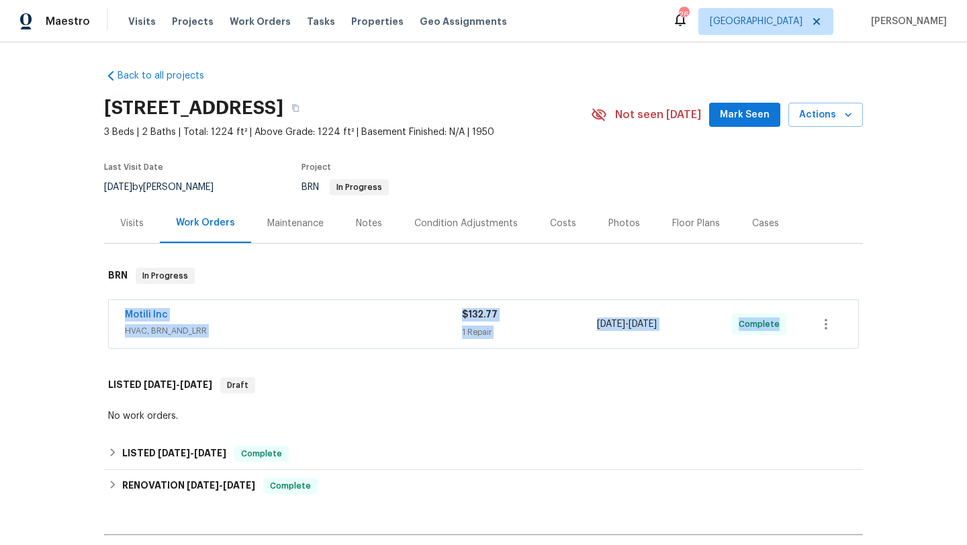
drag, startPoint x: 120, startPoint y: 310, endPoint x: 758, endPoint y: 337, distance: 638.7
click at [758, 337] on div "Motili Inc HVAC, BRN_AND_LRR $132.77 1 Repair [DATE] - [DATE] Complete" at bounding box center [484, 324] width 750 height 48
copy div "Motili Inc HVAC, BRN_AND_LRR $132.77 1 Repair [DATE] - [DATE] Complete"
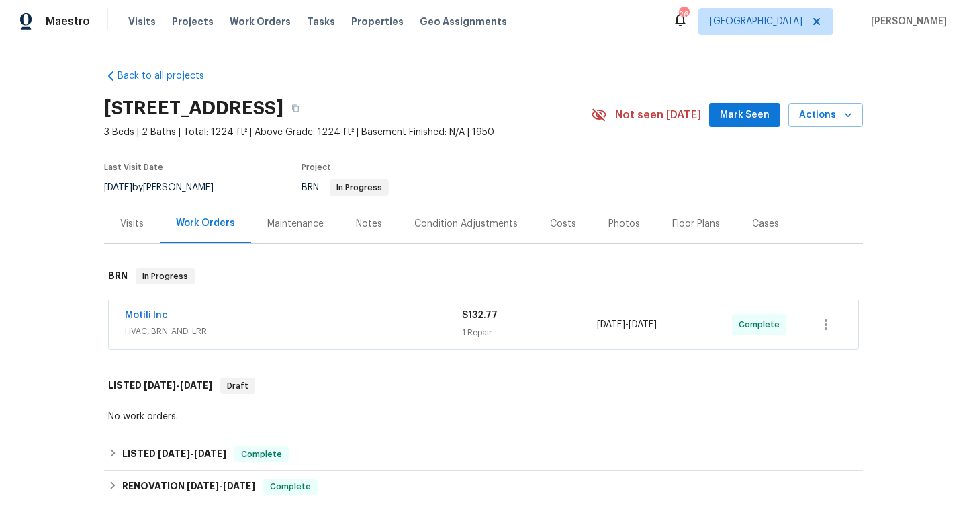
click at [128, 189] on span "[DATE]" at bounding box center [118, 187] width 28 height 9
copy div "[DATE] by [PERSON_NAME]"
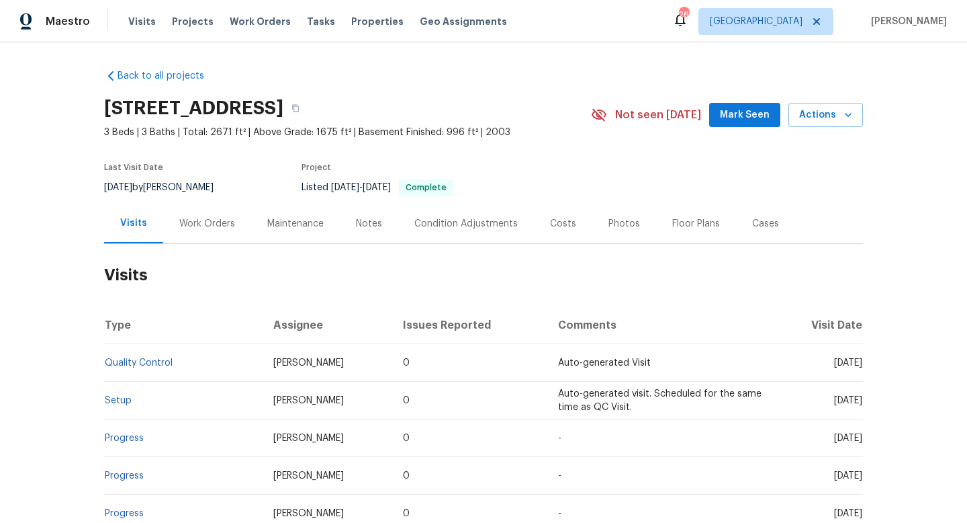
click at [204, 223] on div "Work Orders" at bounding box center [207, 223] width 56 height 13
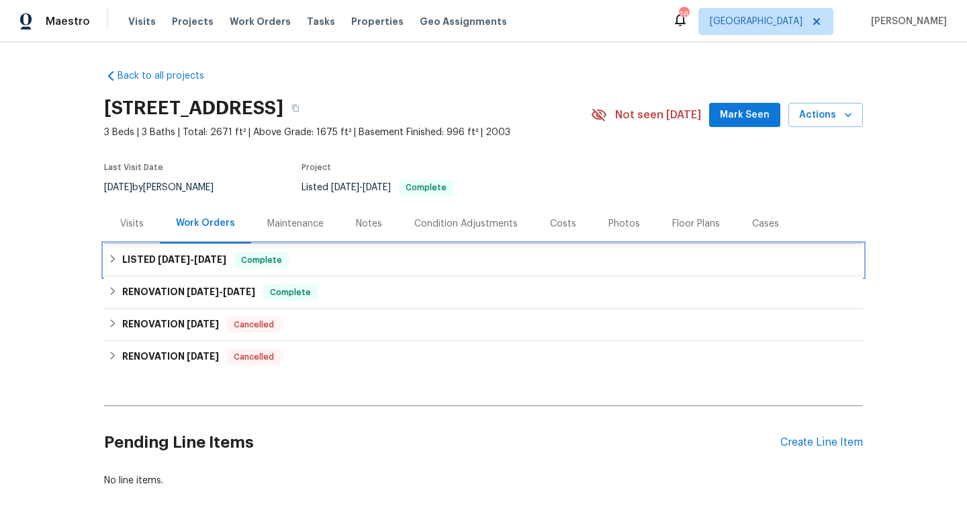
click at [435, 257] on div "LISTED 8/6/25 - 8/7/25 Complete" at bounding box center [483, 260] width 751 height 16
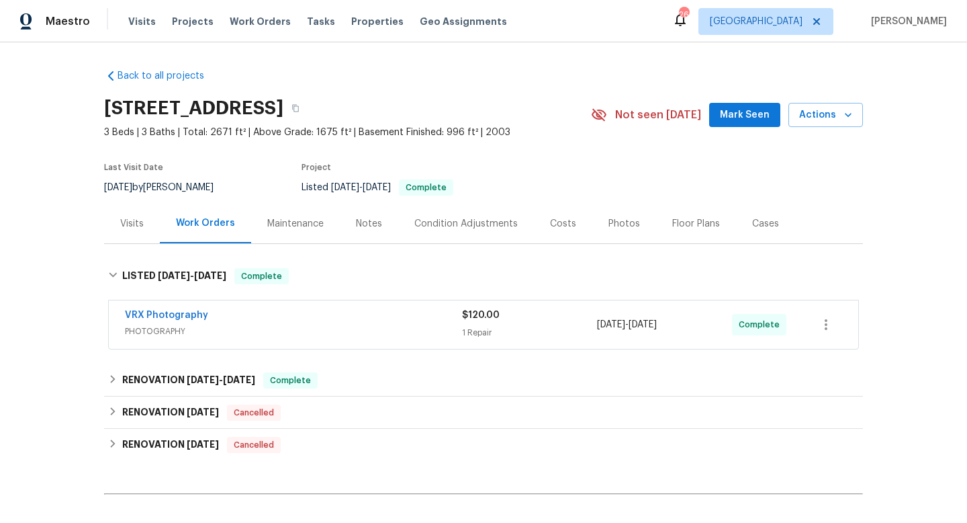
click at [169, 184] on div "8/5/2025 by Robert Carl" at bounding box center [167, 187] width 126 height 16
copy div "8/5/2025 by Robert Carl"
drag, startPoint x: 119, startPoint y: 304, endPoint x: 310, endPoint y: 303, distance: 190.8
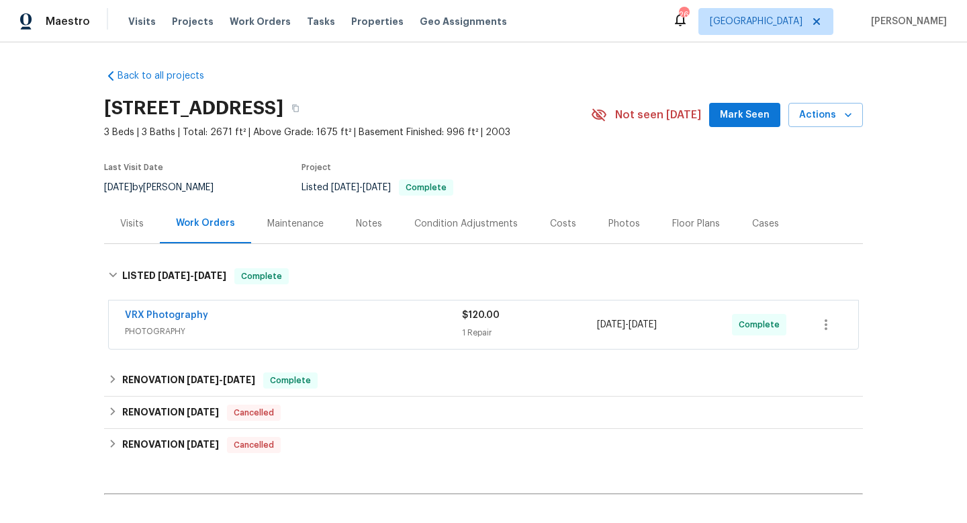
click at [310, 304] on div "VRX Photography PHOTOGRAPHY $120.00 1 Repair 8/6/2025 - 8/7/2025 Complete" at bounding box center [484, 324] width 750 height 48
click at [193, 387] on h6 "RENOVATION 7/18/25 - 8/4/25" at bounding box center [188, 380] width 133 height 16
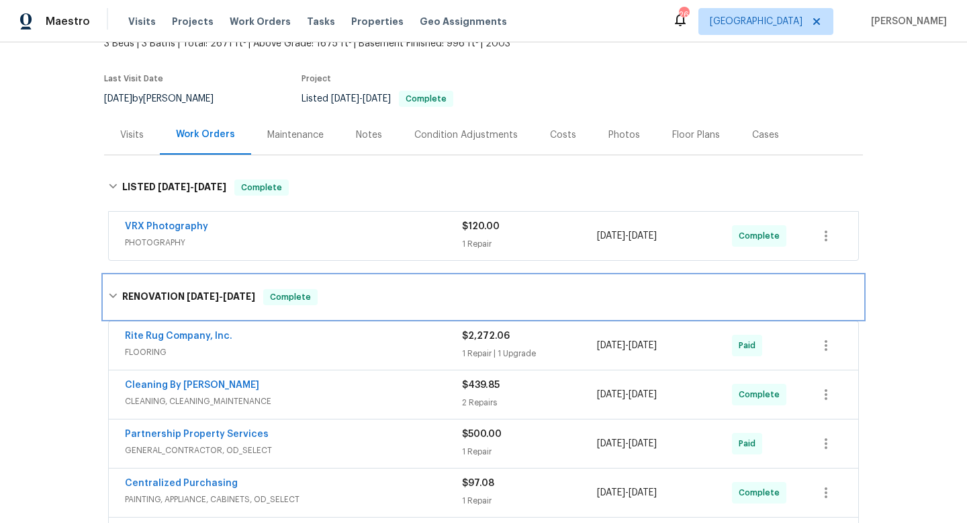
scroll to position [94, 0]
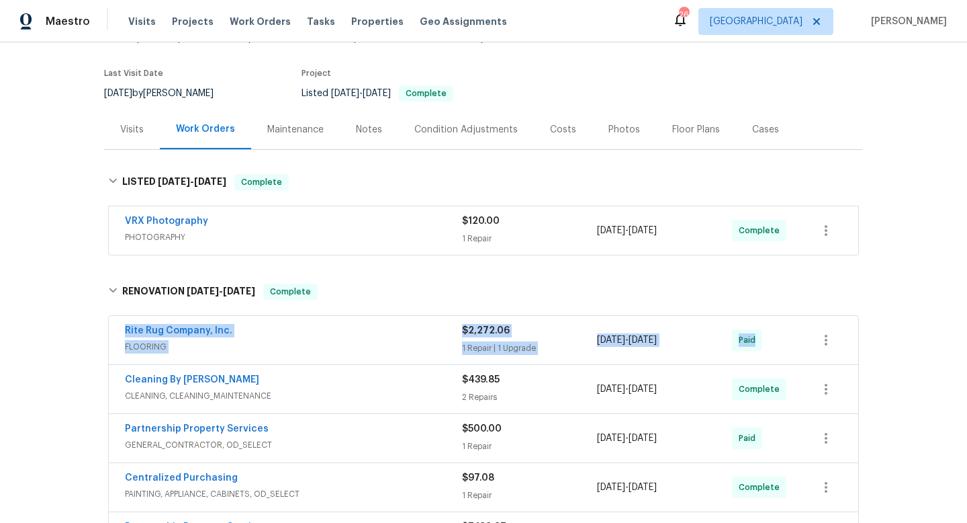
drag, startPoint x: 103, startPoint y: 335, endPoint x: 828, endPoint y: 350, distance: 724.9
click at [830, 352] on div "Rite Rug Company, Inc. FLOORING $2,272.06 1 Repair | 1 Upgrade 7/21/2025 - 7/26…" at bounding box center [483, 488] width 759 height 350
copy div "Rite Rug Company, Inc. FLOORING $2,272.06 1 Repair | 1 Upgrade 7/21/2025 - 7/26…"
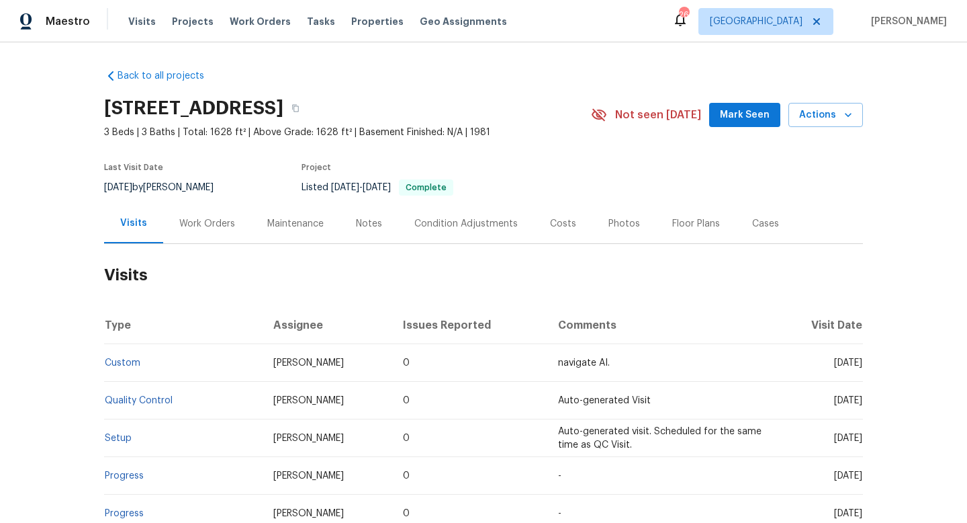
click at [752, 224] on div "Cases" at bounding box center [765, 223] width 27 height 13
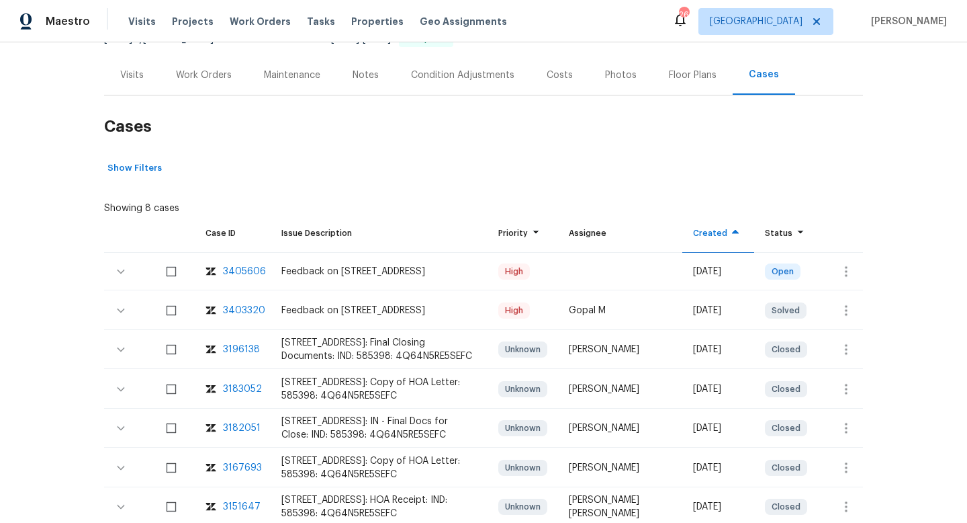
scroll to position [249, 0]
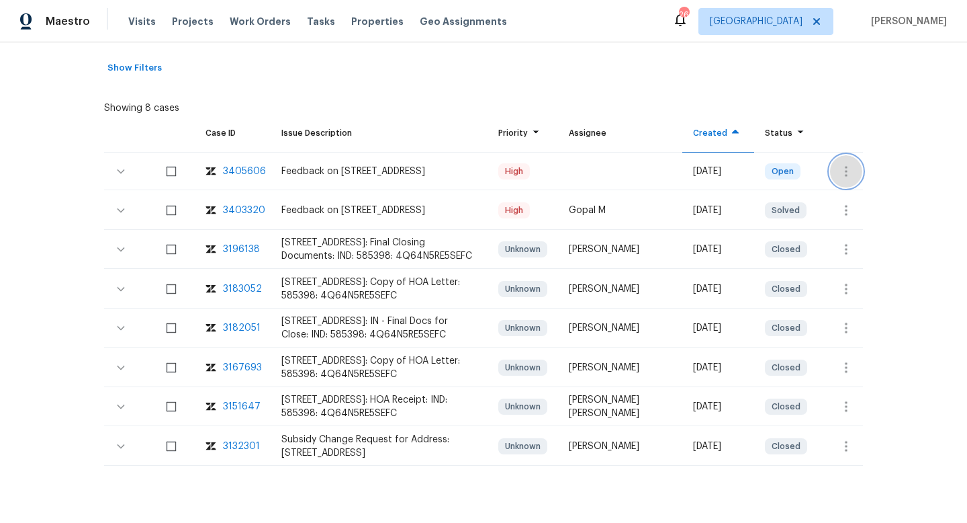
click at [848, 164] on icon "button" at bounding box center [846, 171] width 16 height 16
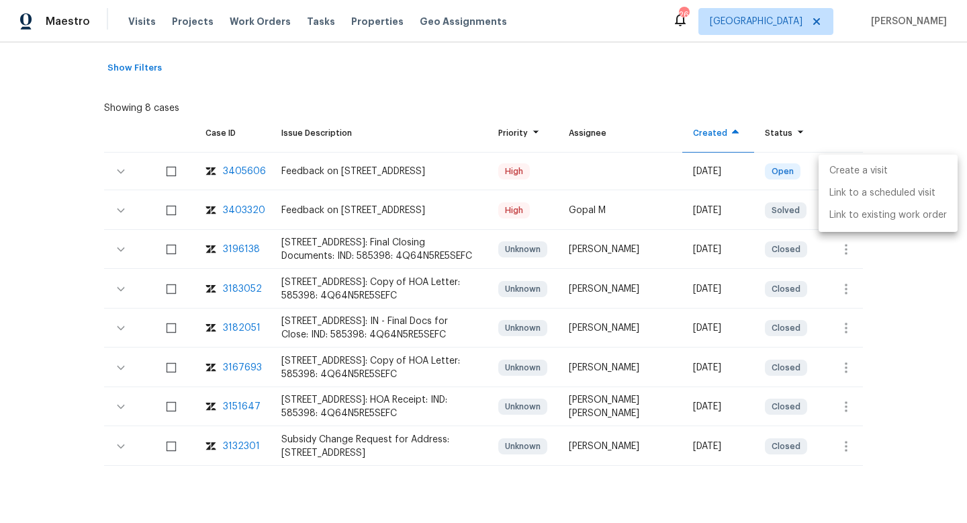
click at [839, 167] on li "Create a visit" at bounding box center [888, 171] width 139 height 22
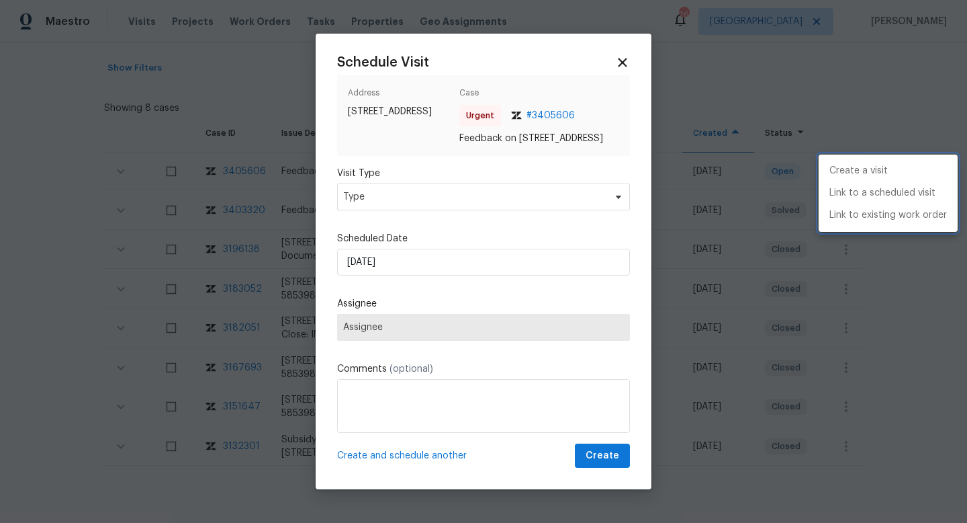
click at [347, 206] on div at bounding box center [483, 261] width 967 height 523
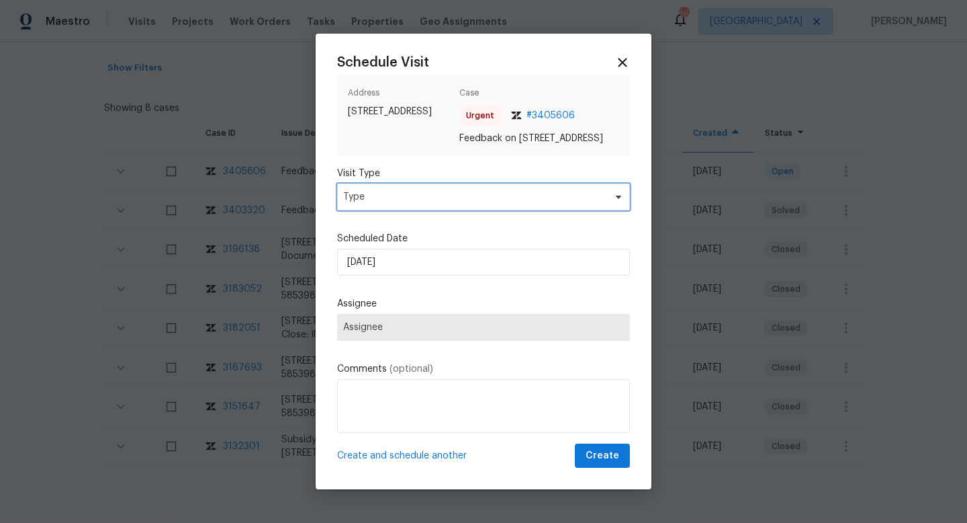
click at [349, 204] on span "Type" at bounding box center [473, 196] width 261 height 13
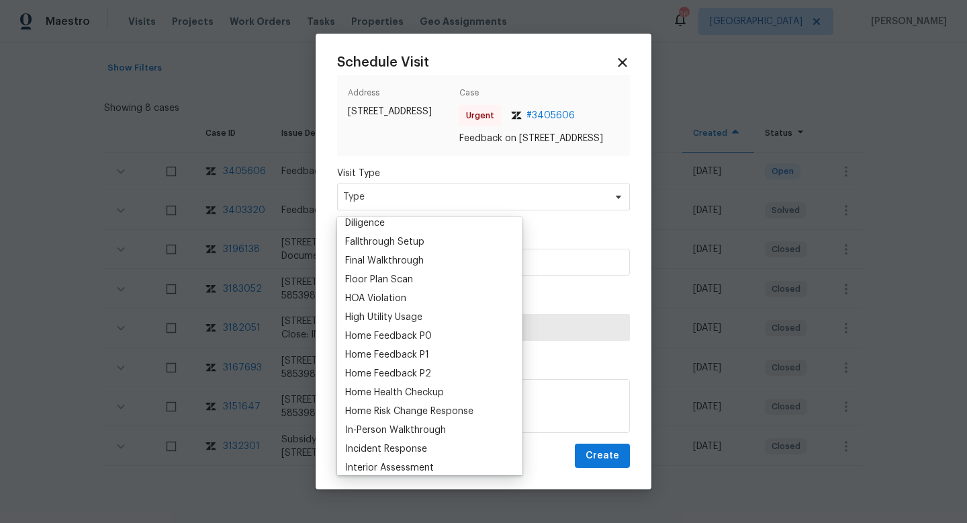
scroll to position [339, 0]
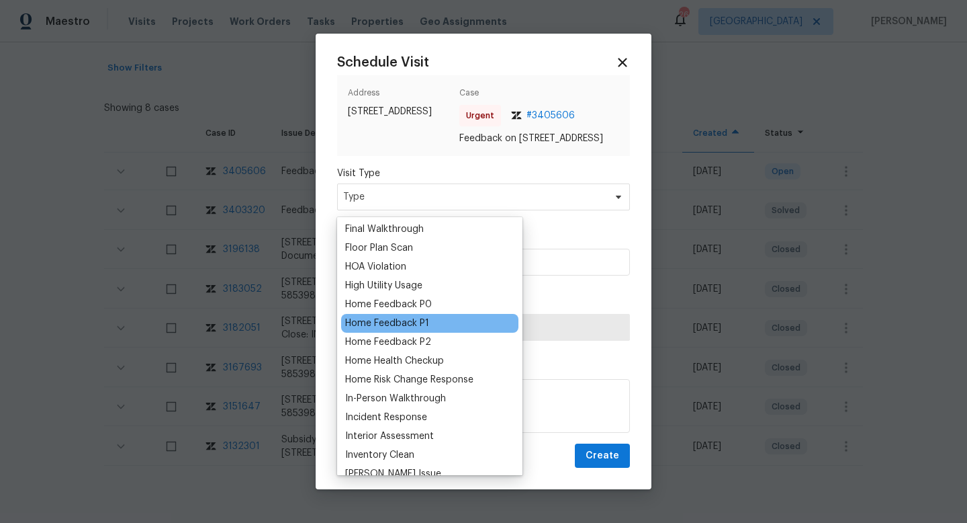
click at [392, 324] on div "Home Feedback P1" at bounding box center [387, 322] width 84 height 13
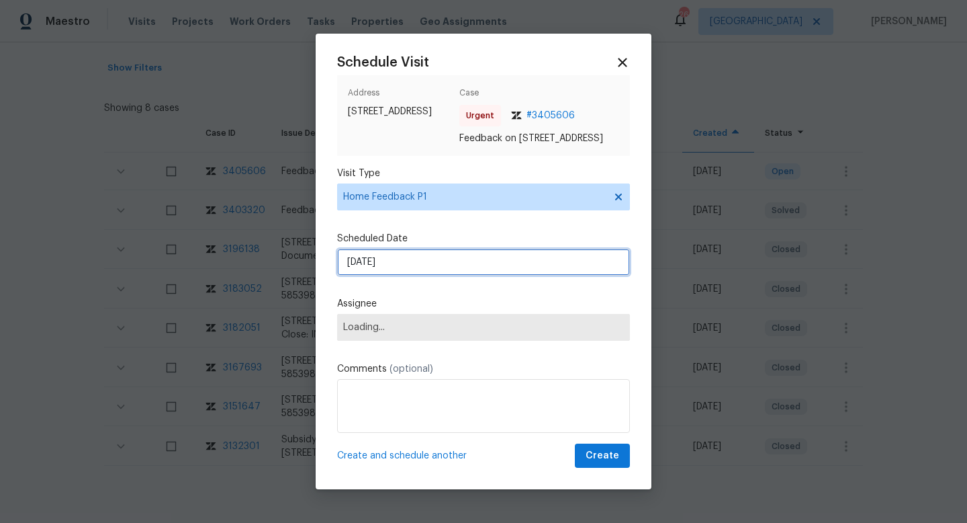
click at [388, 263] on input "12/08/2025" at bounding box center [483, 262] width 293 height 27
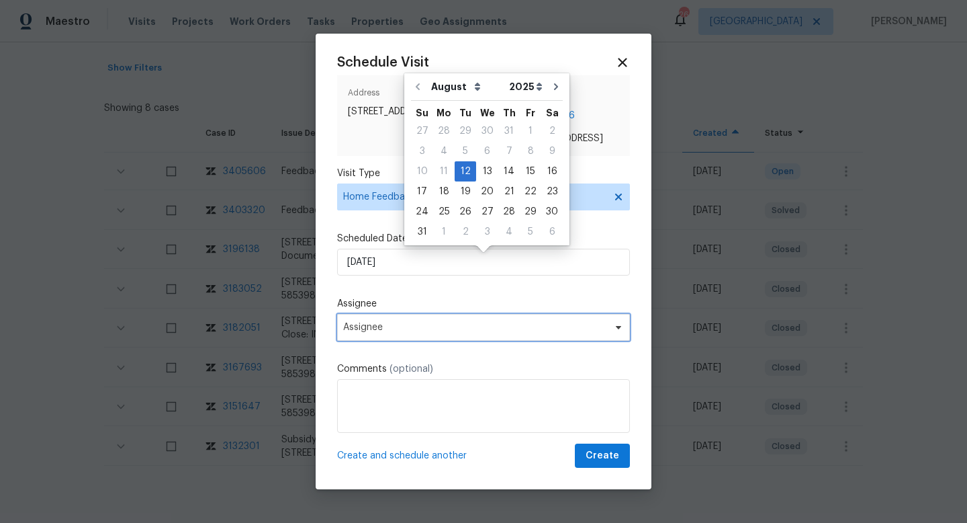
click at [400, 330] on span "Assignee" at bounding box center [474, 327] width 263 height 11
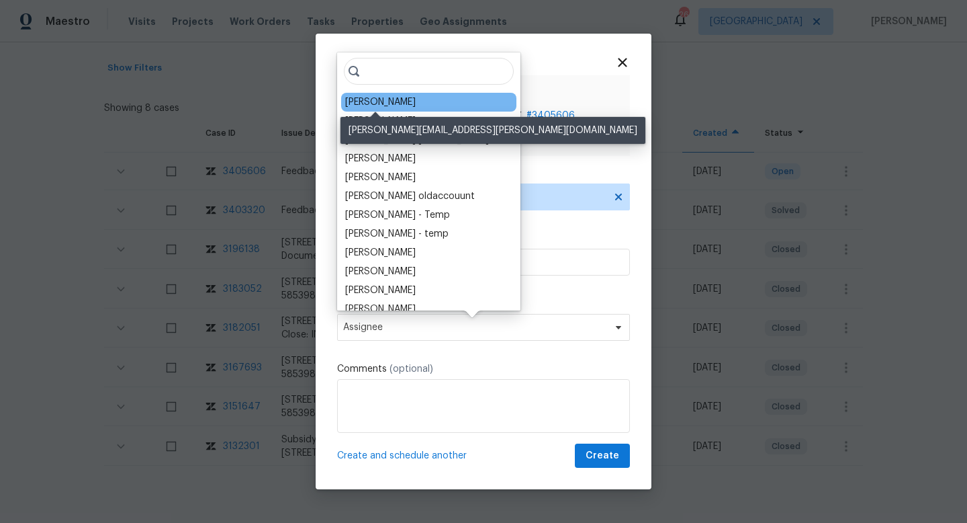
click at [398, 105] on div "Isaul Martinez" at bounding box center [380, 101] width 71 height 13
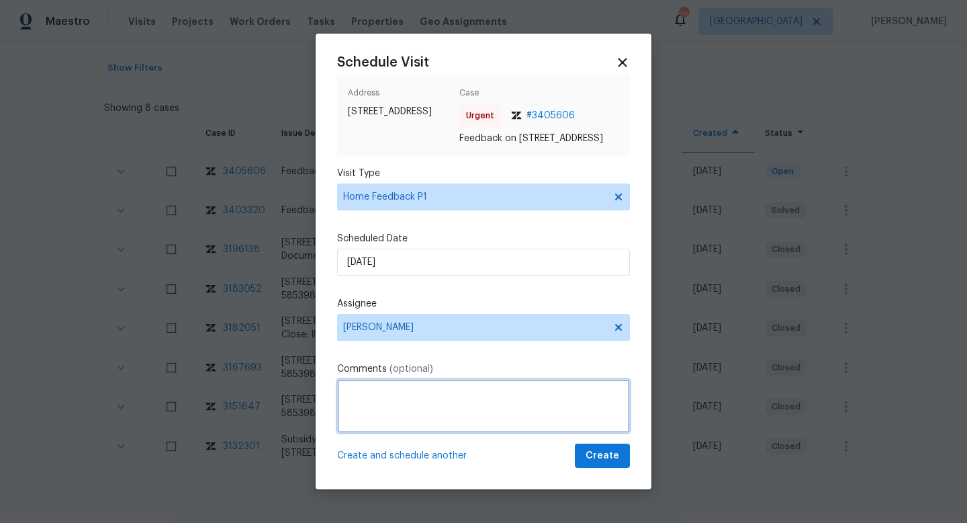
click at [402, 425] on textarea at bounding box center [483, 406] width 293 height 54
paste textarea "Smells like smoke"
type textarea "We received a feedback stating "Smells like smoke" Please check and update us. …"
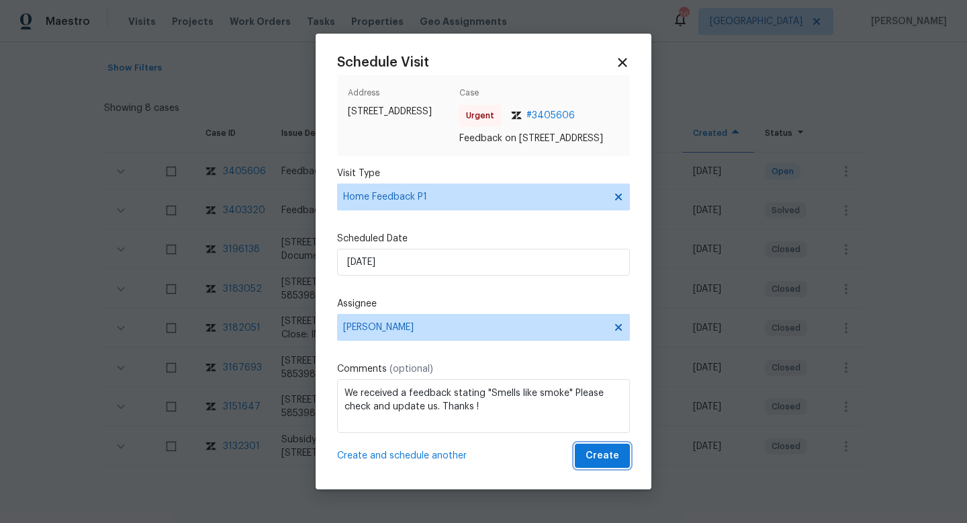
click at [606, 455] on span "Create" at bounding box center [603, 455] width 34 height 17
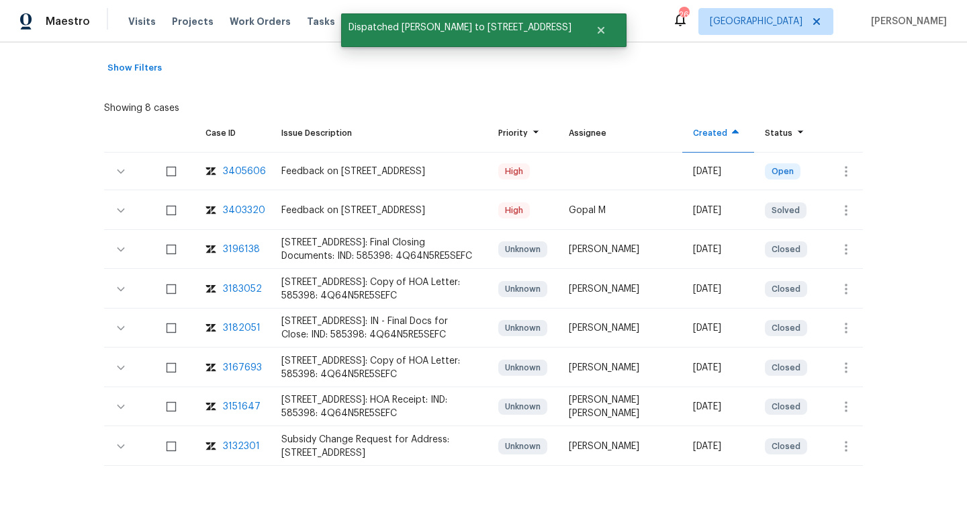
scroll to position [0, 0]
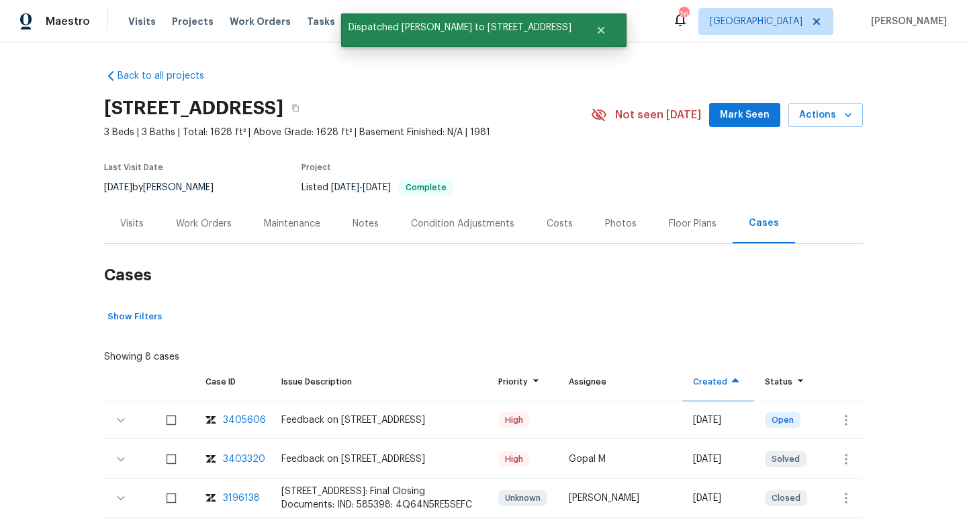
click at [125, 228] on div "Visits" at bounding box center [132, 223] width 24 height 13
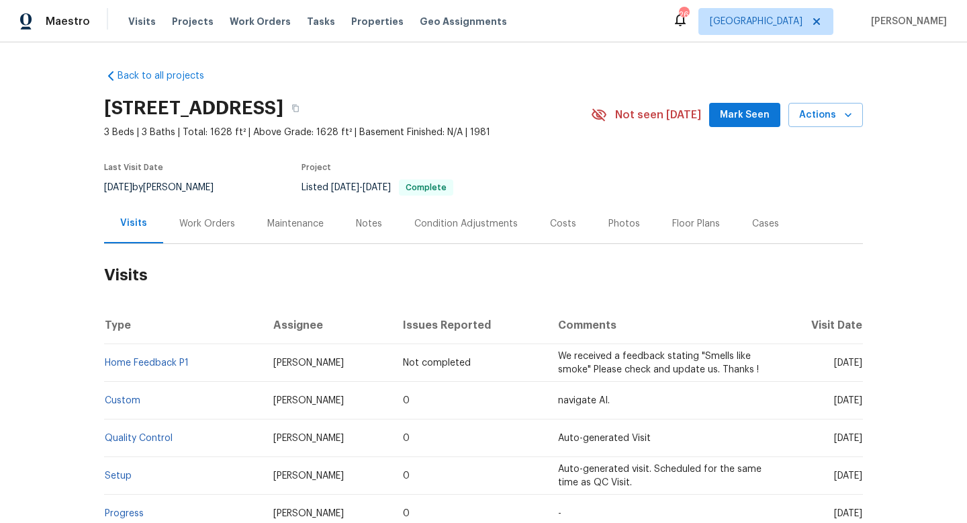
click at [169, 184] on div "8/7/2025 by Isaul Martinez" at bounding box center [167, 187] width 126 height 16
copy div "8/7/2025 by Isaul Martinez"
click at [175, 220] on div "Work Orders" at bounding box center [207, 224] width 88 height 40
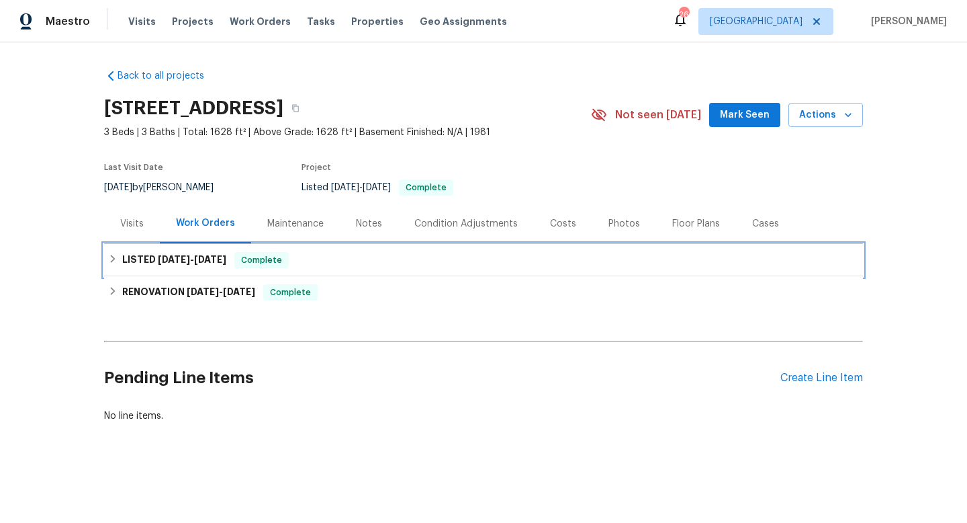
click at [195, 267] on h6 "LISTED 8/5/25 - 8/8/25" at bounding box center [174, 260] width 104 height 16
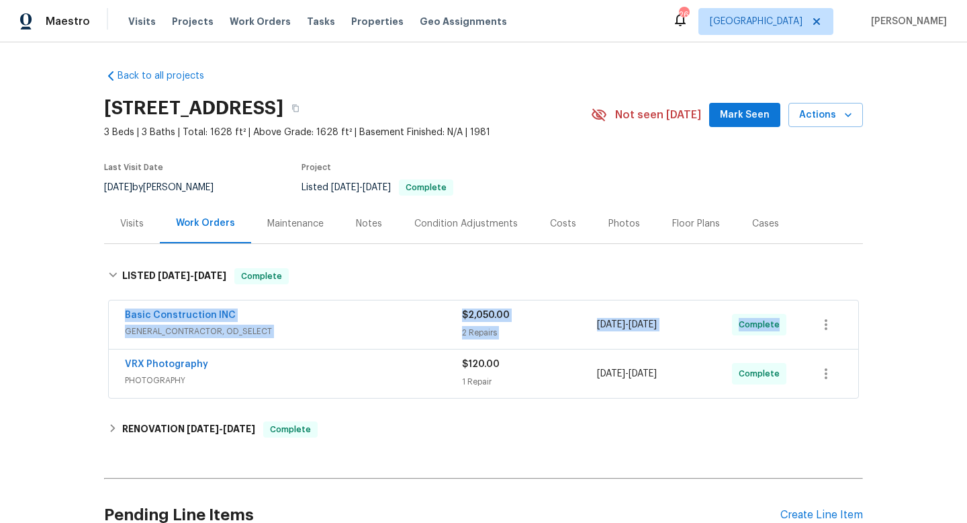
drag, startPoint x: 119, startPoint y: 316, endPoint x: 769, endPoint y: 334, distance: 650.4
click at [768, 334] on div "Basic Construction INC GENERAL_CONTRACTOR, OD_SELECT $2,050.00 2 Repairs 8/6/20…" at bounding box center [484, 324] width 750 height 48
copy div "Basic Construction INC GENERAL_CONTRACTOR, OD_SELECT $2,050.00 2 Repairs 8/6/20…"
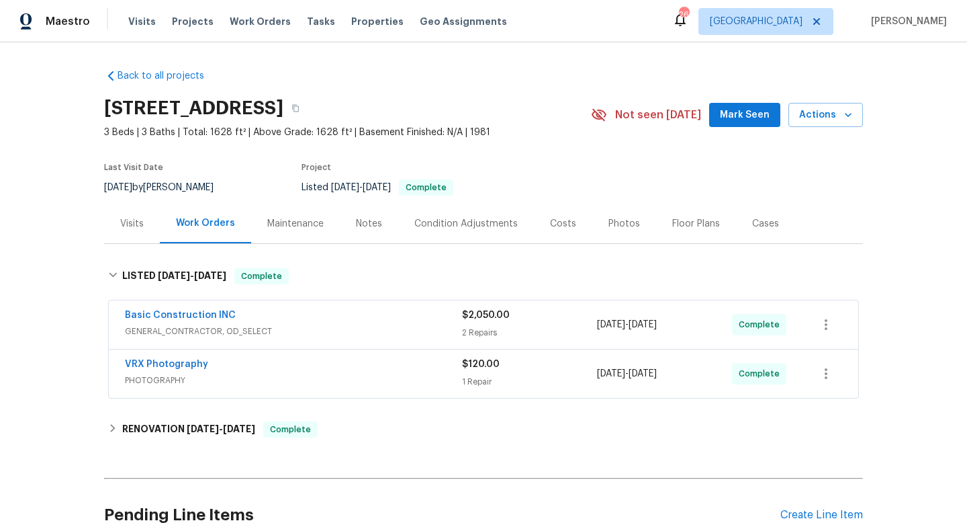
click at [142, 226] on div "Visits" at bounding box center [132, 223] width 24 height 13
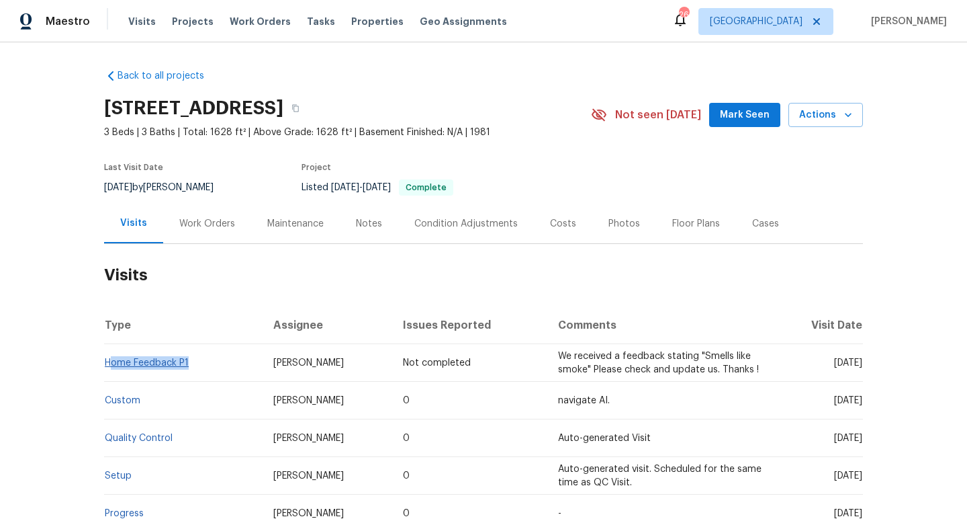
drag, startPoint x: 212, startPoint y: 363, endPoint x: 112, endPoint y: 361, distance: 99.4
click at [112, 361] on td "Home Feedback P1" at bounding box center [183, 363] width 159 height 38
click at [48, 333] on div "Back to all projects 3114 Valley Farms Rd, Indianapolis, IN 46214 3 Beds | 3 Ba…" at bounding box center [483, 282] width 967 height 480
drag, startPoint x: 199, startPoint y: 365, endPoint x: 107, endPoint y: 364, distance: 92.7
click at [107, 364] on td "Home Feedback P1" at bounding box center [183, 363] width 159 height 38
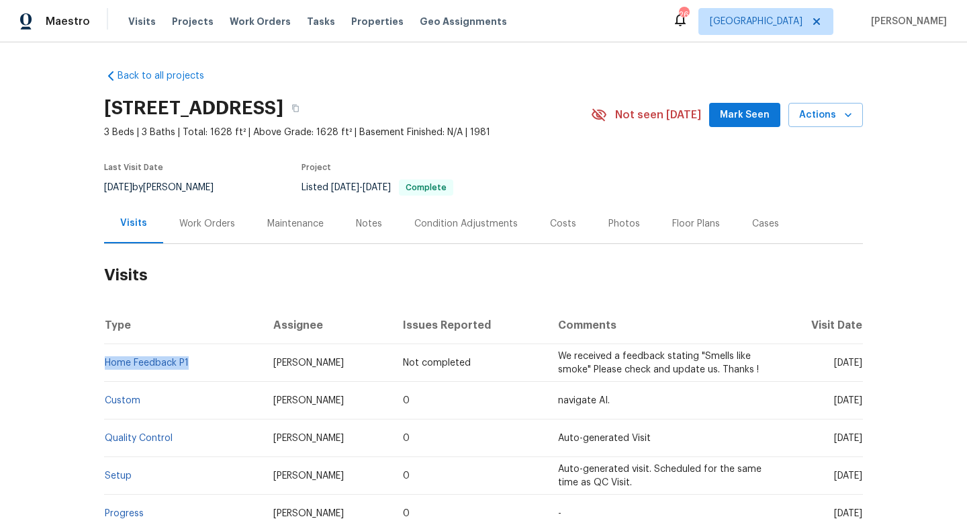
copy link "Home Feedback P1"
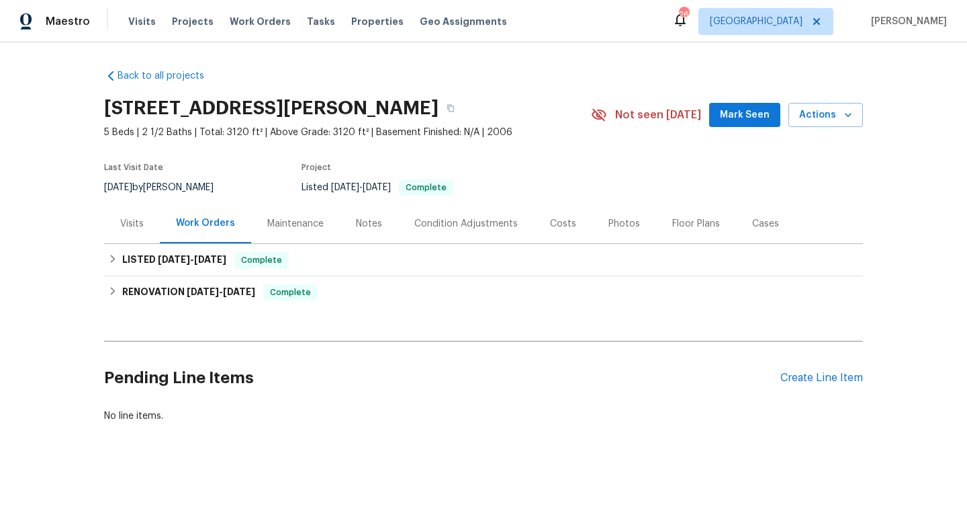
click at [180, 191] on div "8/1/2025 by Nick Pulliam" at bounding box center [167, 187] width 126 height 16
copy div "8/1/2025 by Nick Pulliam"
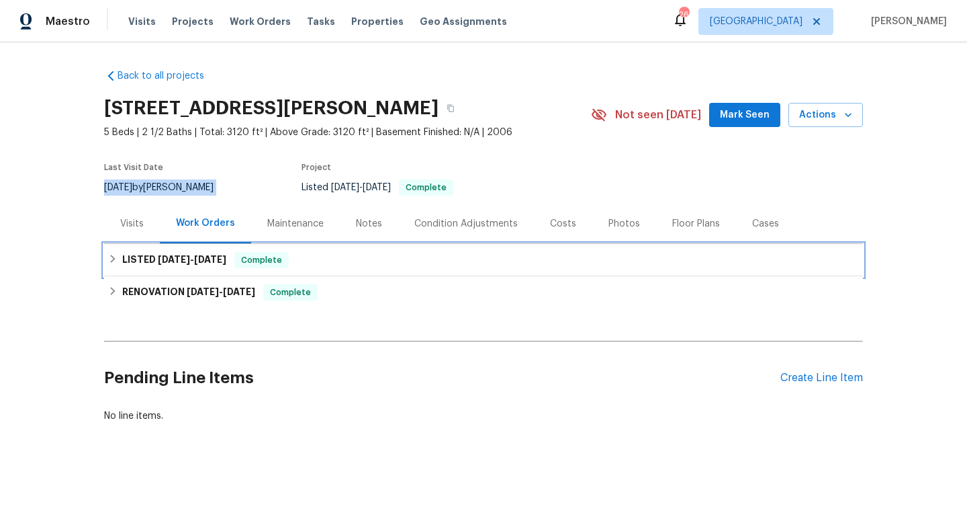
click at [206, 267] on h6 "LISTED 8/2/25 - 8/4/25" at bounding box center [174, 260] width 104 height 16
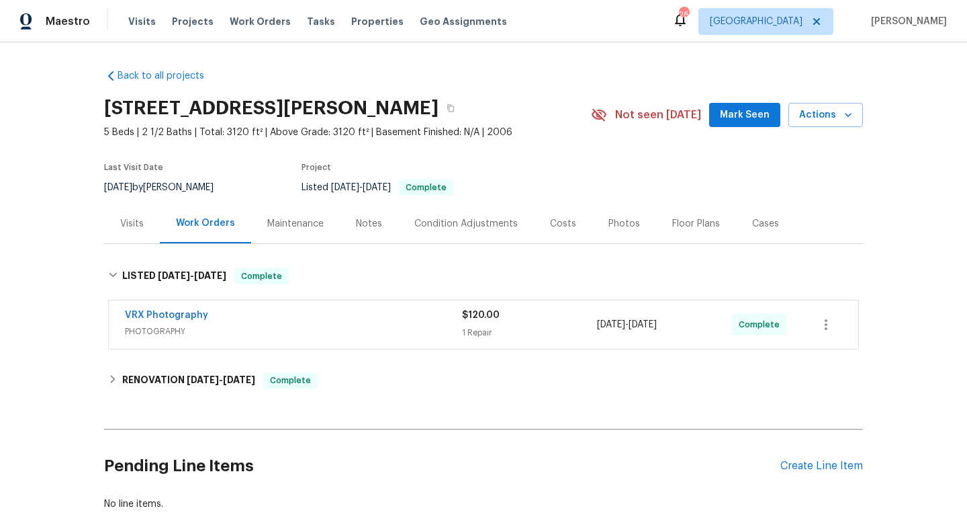
click at [116, 318] on div "VRX Photography PHOTOGRAPHY $120.00 1 Repair 8/2/2025 - 8/4/2025 Complete" at bounding box center [484, 324] width 750 height 48
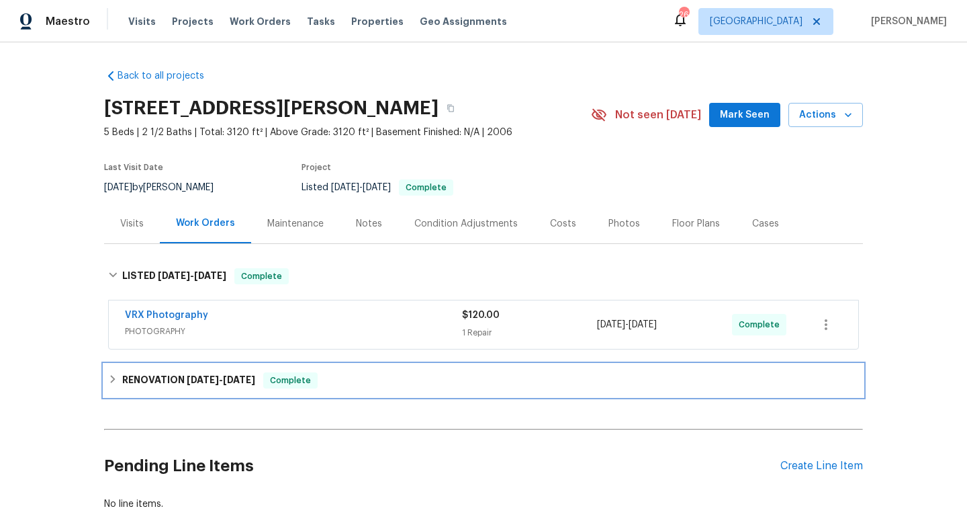
click at [137, 366] on div "RENOVATION 7/25/25 - 7/31/25 Complete" at bounding box center [483, 380] width 759 height 32
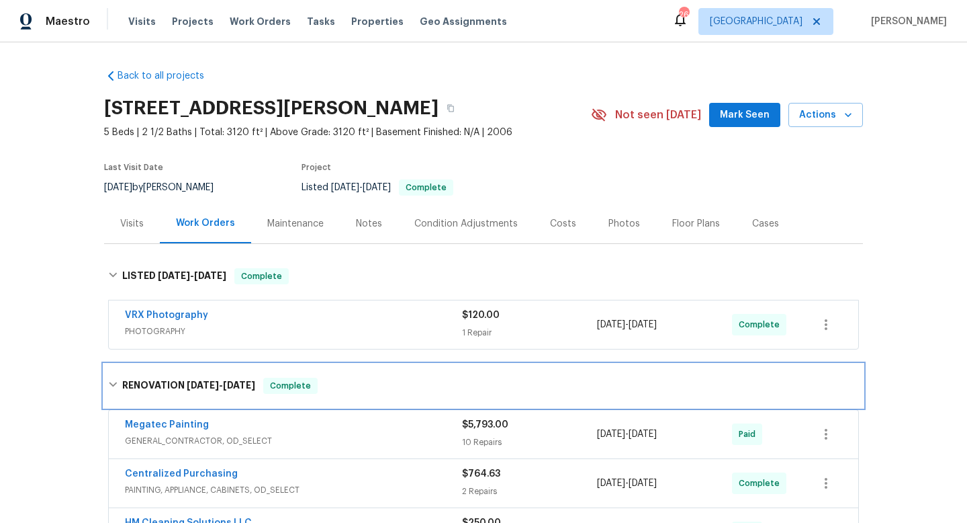
scroll to position [45, 0]
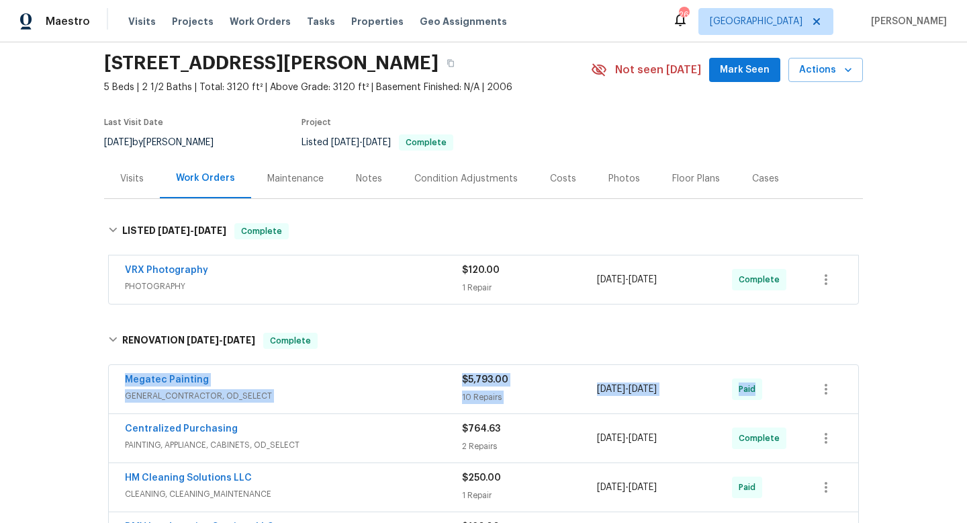
drag, startPoint x: 116, startPoint y: 371, endPoint x: 839, endPoint y: 363, distance: 723.4
click at [853, 370] on div "Megatec Painting GENERAL_CONTRACTOR, OD_SELECT $5,793.00 10 Repairs 7/25/2025 -…" at bounding box center [484, 389] width 750 height 48
copy div "Megatec Painting GENERAL_CONTRACTOR, OD_SELECT $5,793.00 10 Repairs 7/25/2025 -…"
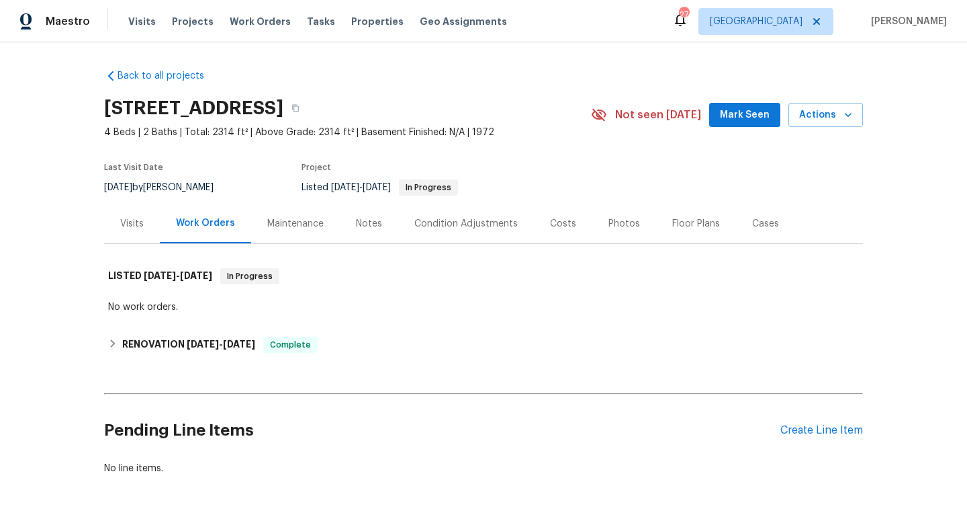
click at [756, 230] on div "Cases" at bounding box center [765, 224] width 59 height 40
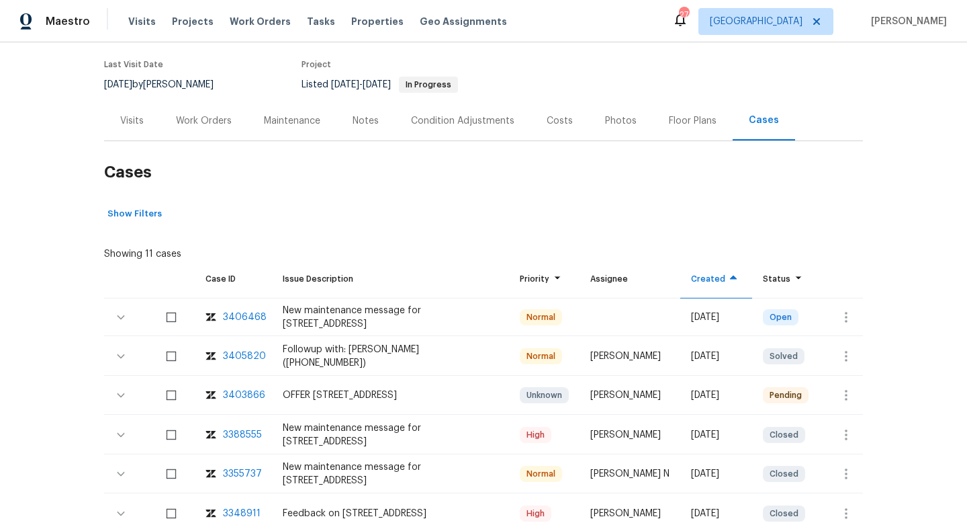
scroll to position [109, 0]
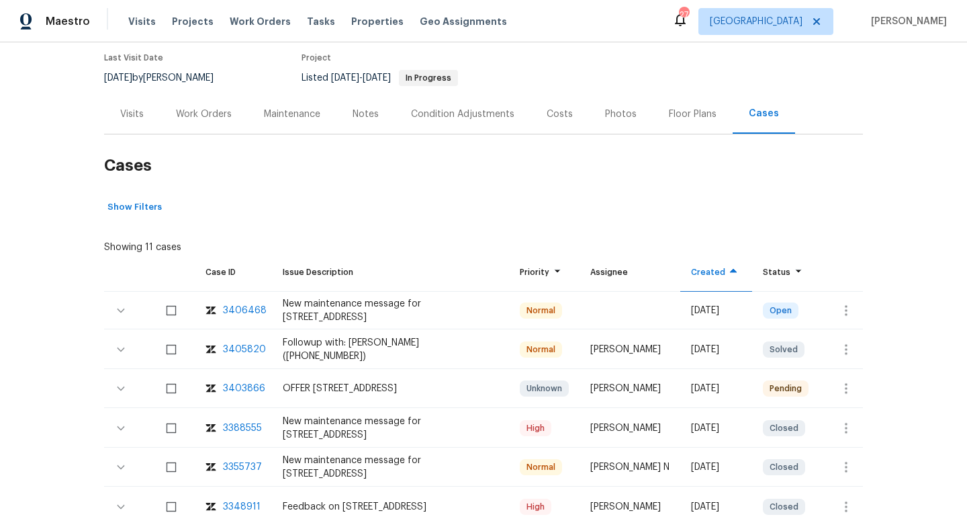
click at [308, 115] on div "Maintenance" at bounding box center [292, 113] width 56 height 13
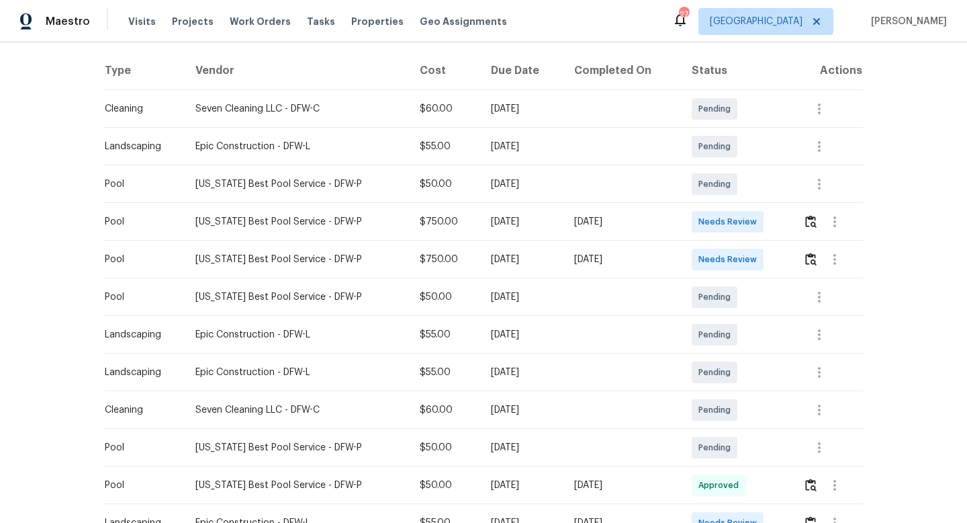
scroll to position [204, 0]
click at [830, 223] on icon "button" at bounding box center [835, 220] width 16 height 16
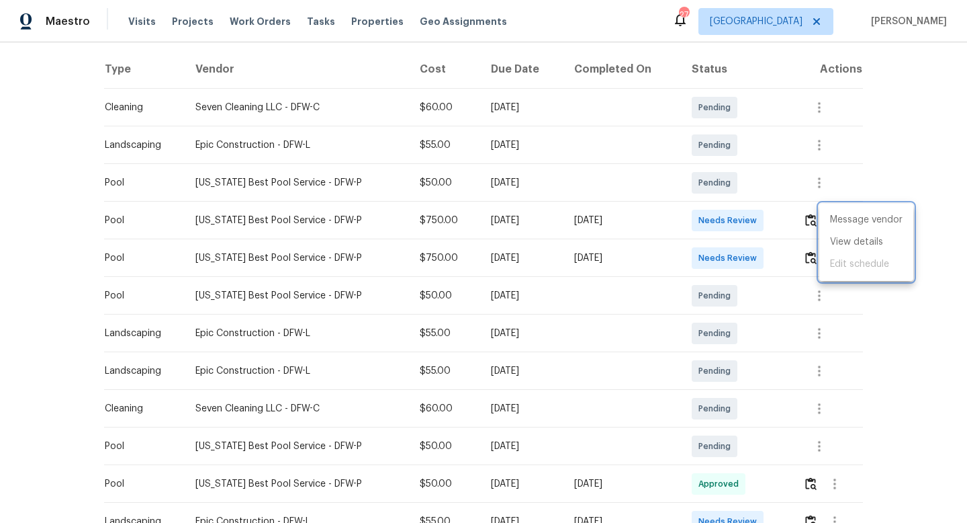
click at [757, 225] on div at bounding box center [483, 261] width 967 height 523
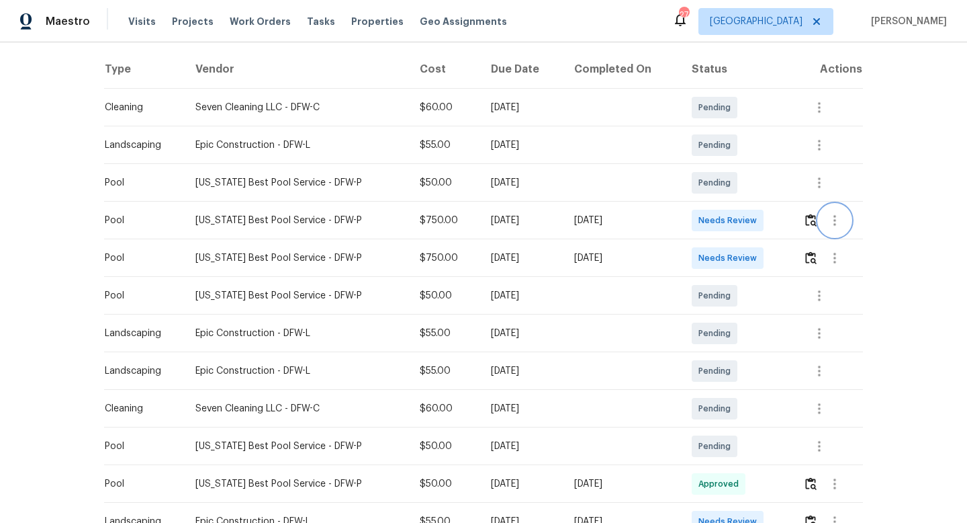
click at [838, 229] on button "button" at bounding box center [835, 220] width 32 height 32
click at [846, 246] on li "View details" at bounding box center [866, 242] width 94 height 22
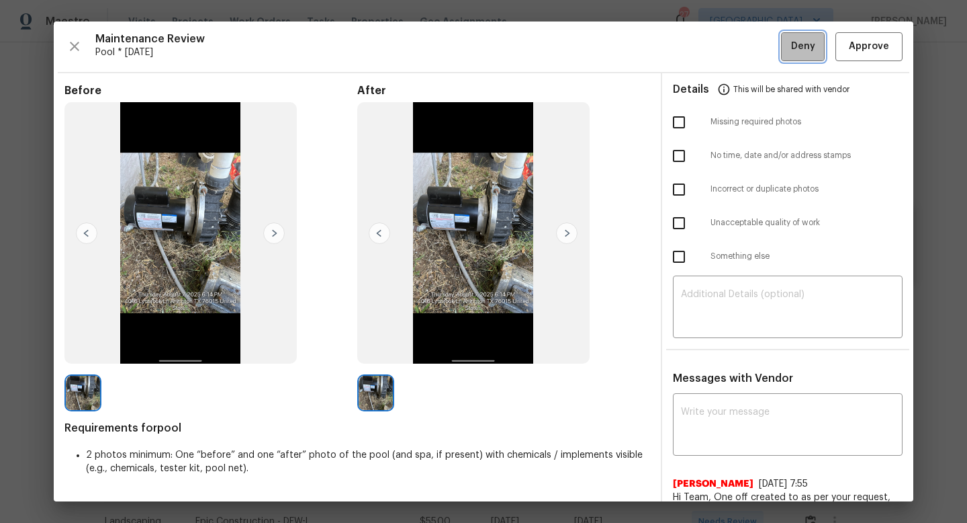
click at [810, 52] on span "Deny" at bounding box center [803, 46] width 24 height 17
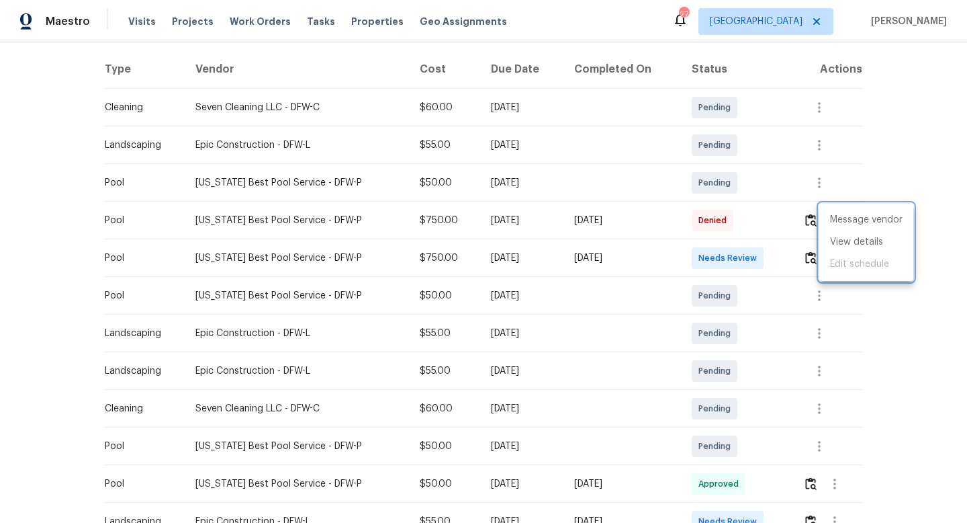
click at [888, 94] on div at bounding box center [483, 261] width 967 height 523
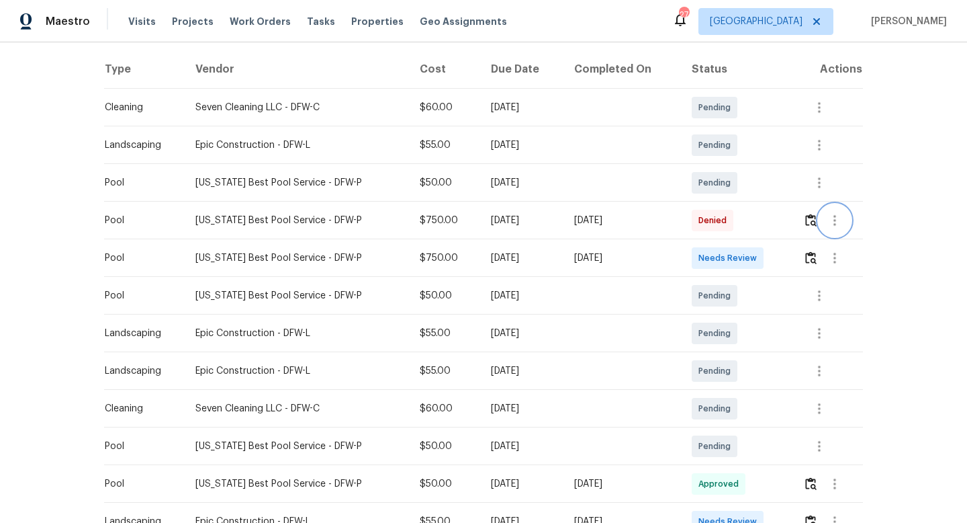
click at [837, 228] on button "button" at bounding box center [835, 220] width 32 height 32
click at [844, 240] on li "View details" at bounding box center [866, 242] width 94 height 22
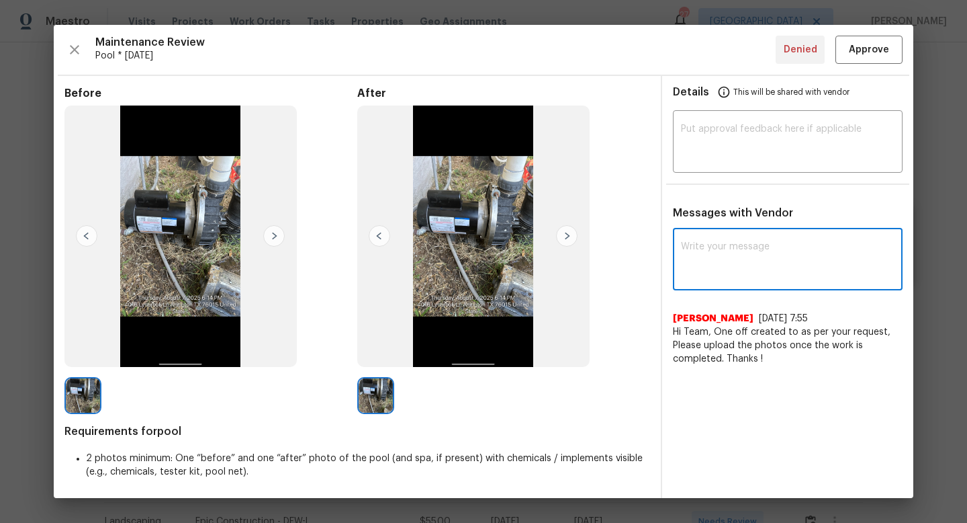
click at [768, 255] on textarea at bounding box center [788, 261] width 214 height 38
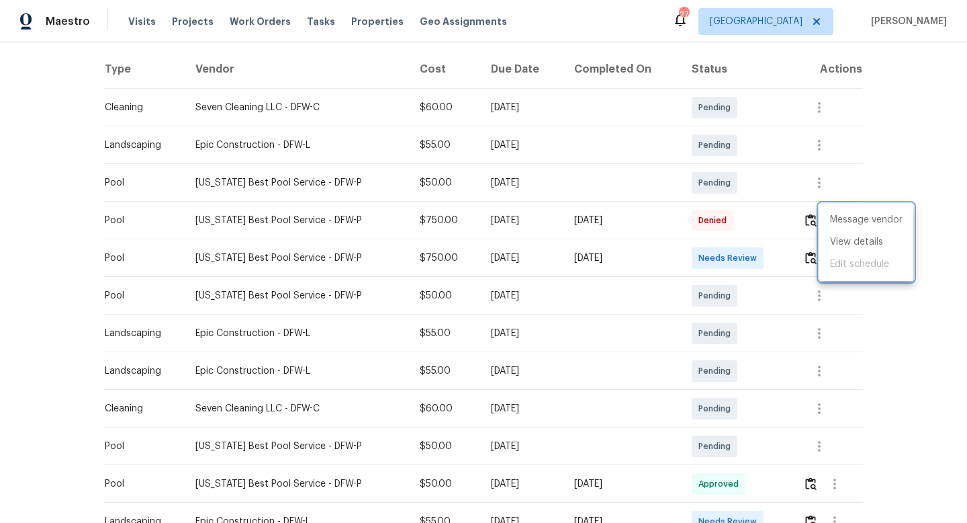
click at [928, 195] on div at bounding box center [483, 261] width 967 height 523
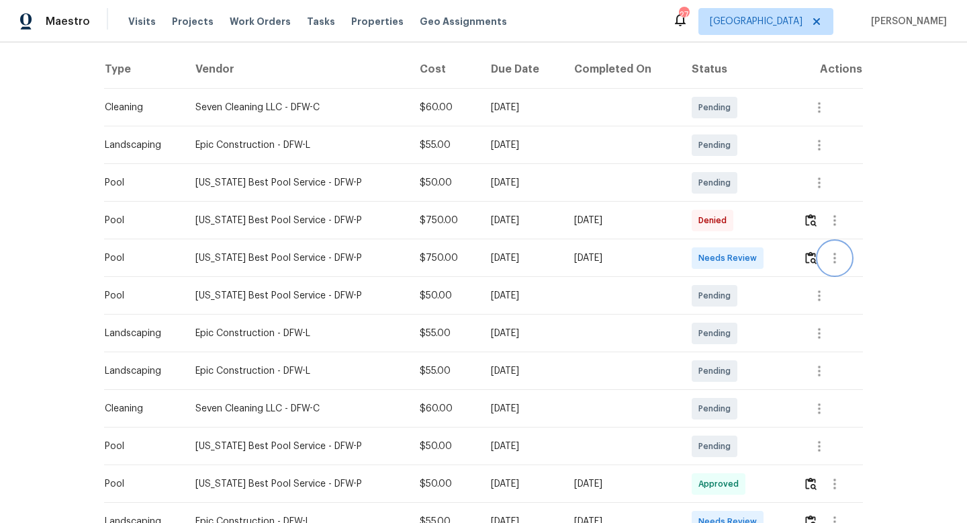
click at [834, 257] on icon "button" at bounding box center [835, 258] width 3 height 11
click at [860, 274] on li "View details" at bounding box center [866, 280] width 94 height 22
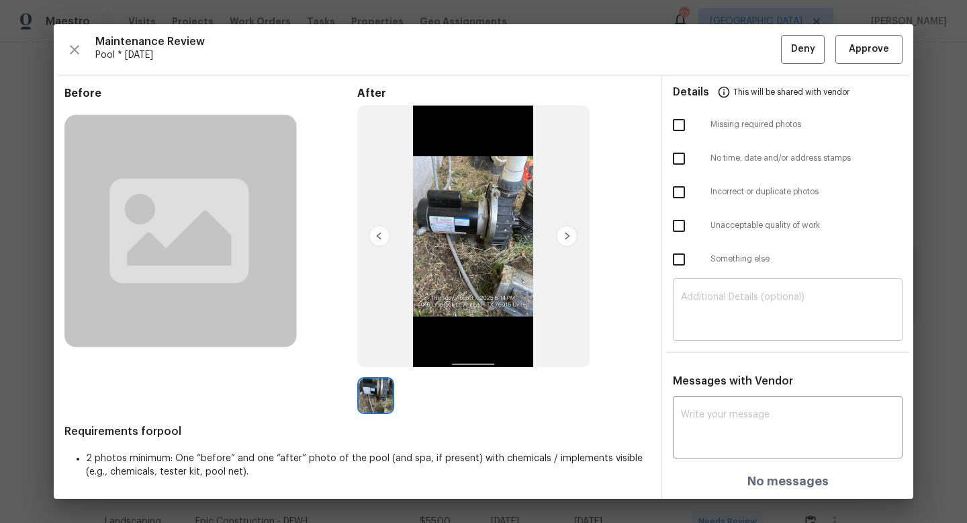
click at [765, 310] on textarea at bounding box center [788, 311] width 214 height 38
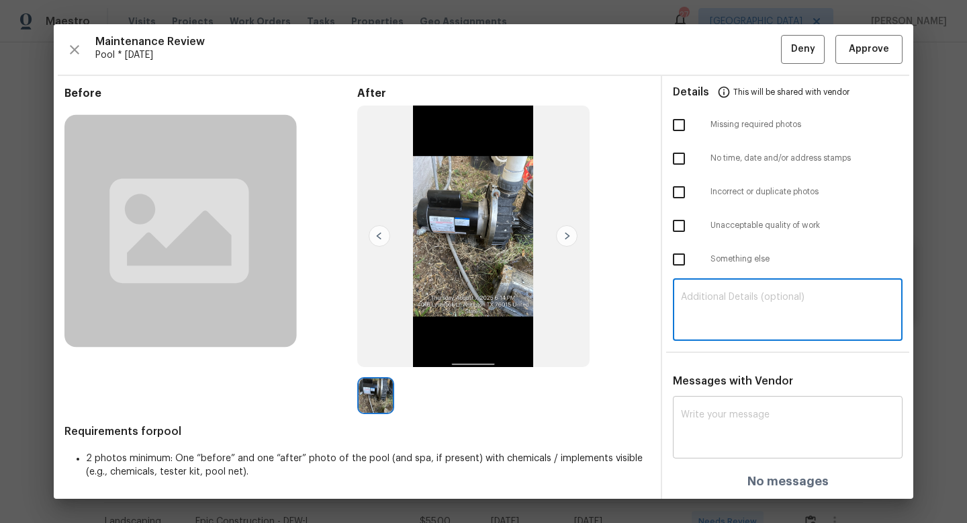
click at [753, 433] on textarea at bounding box center [788, 429] width 214 height 38
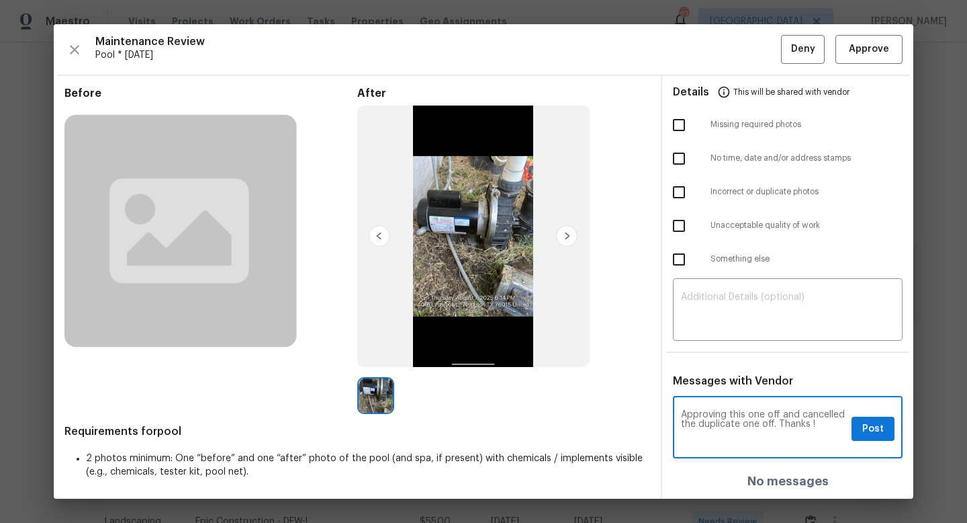
type textarea "Approving this one off and cancelled the duplicate one off. Thanks !"
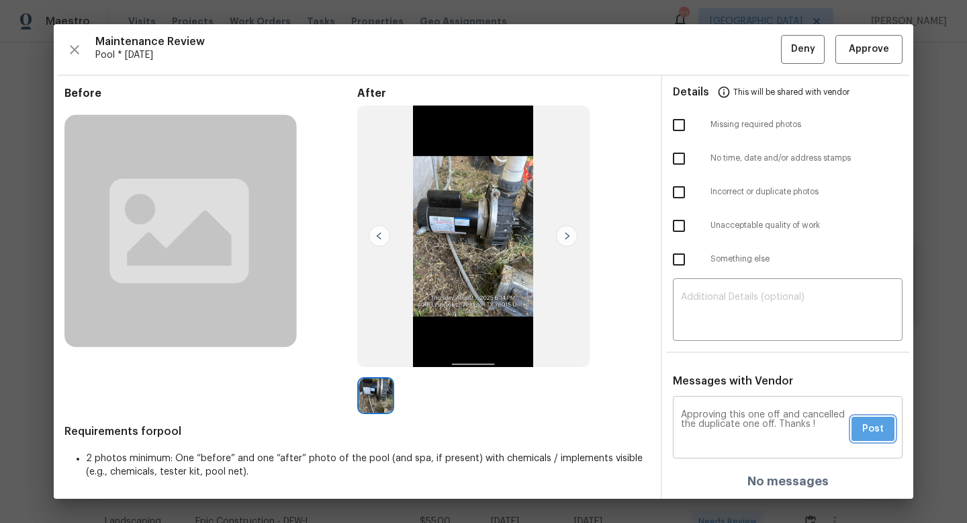
click at [882, 431] on span "Post" at bounding box center [872, 428] width 21 height 17
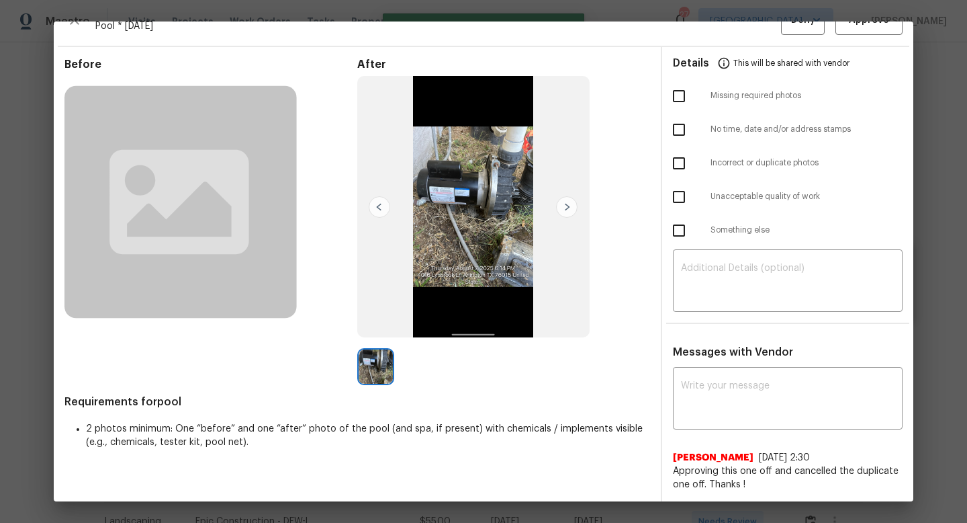
scroll to position [0, 0]
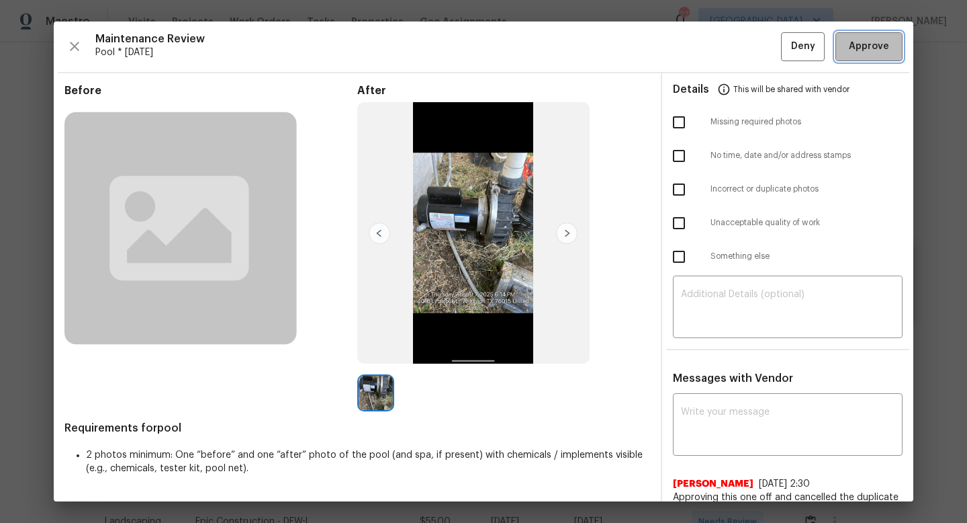
click at [866, 42] on span "Approve" at bounding box center [869, 46] width 40 height 17
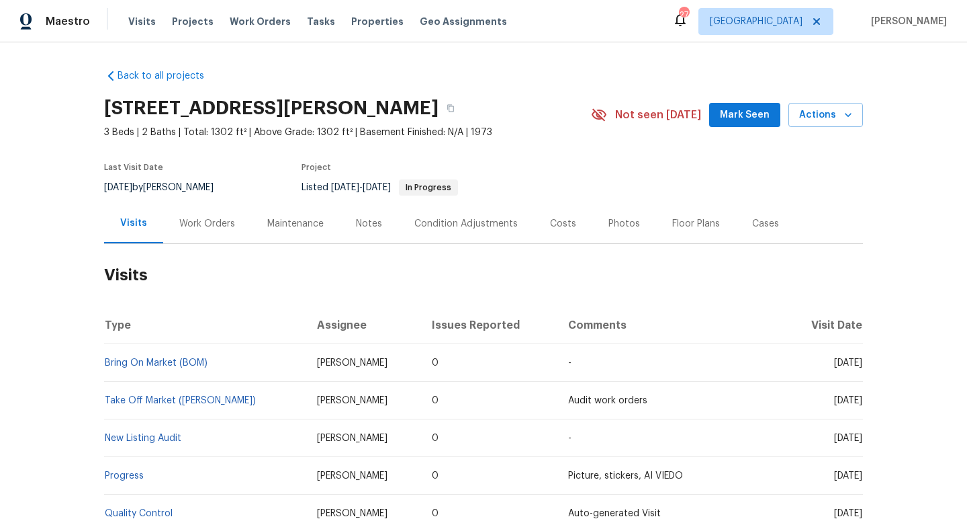
click at [162, 187] on div "[DATE] by [PERSON_NAME]" at bounding box center [167, 187] width 126 height 16
copy div "[DATE] by [PERSON_NAME]"
click at [210, 222] on div "Work Orders" at bounding box center [207, 223] width 56 height 13
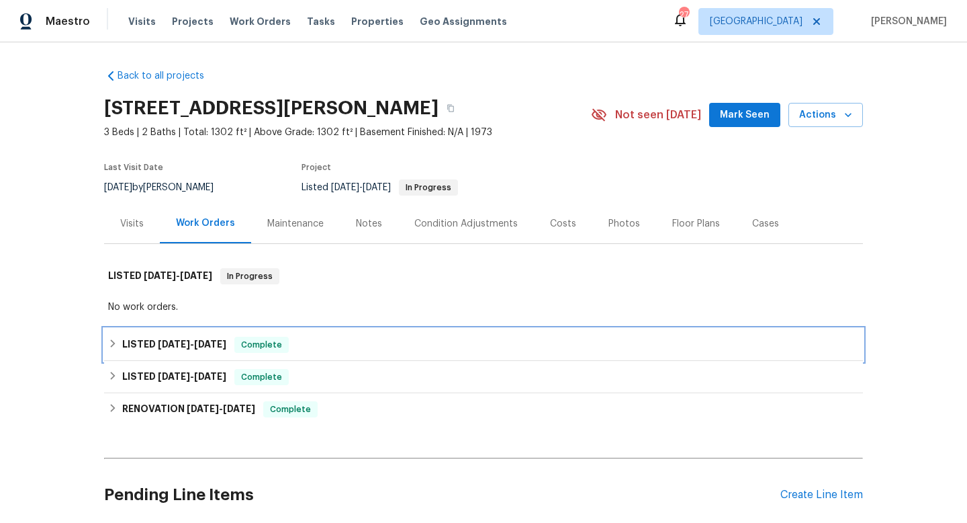
click at [160, 341] on span "[DATE]" at bounding box center [174, 343] width 32 height 9
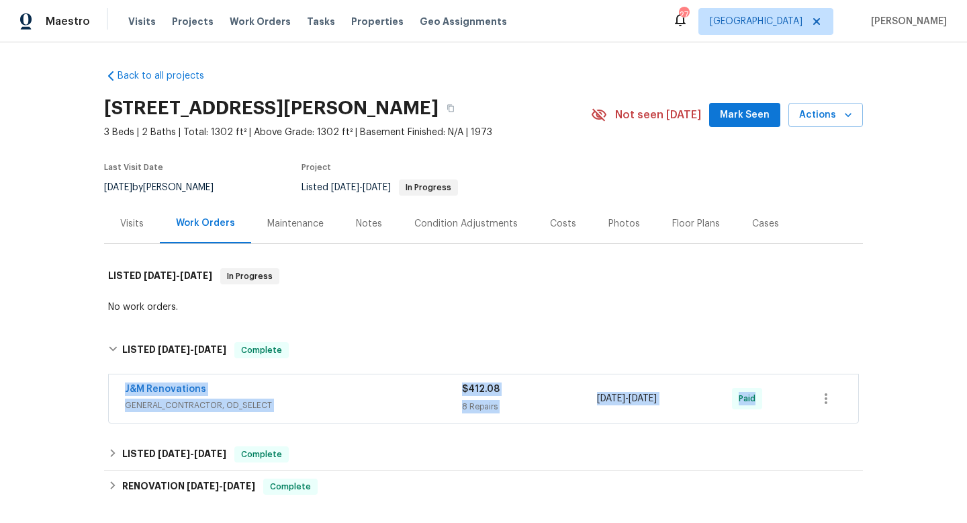
drag, startPoint x: 117, startPoint y: 388, endPoint x: 761, endPoint y: 395, distance: 644.2
click at [768, 398] on div "J&M Renovations GENERAL_CONTRACTOR, OD_SELECT $412.08 8 Repairs [DATE] - [DATE]…" at bounding box center [483, 399] width 759 height 56
copy div "J&M Renovations GENERAL_CONTRACTOR, OD_SELECT $412.08 8 Repairs [DATE] - [DATE]…"
click at [286, 399] on span "GENERAL_CONTRACTOR, OD_SELECT" at bounding box center [293, 404] width 337 height 13
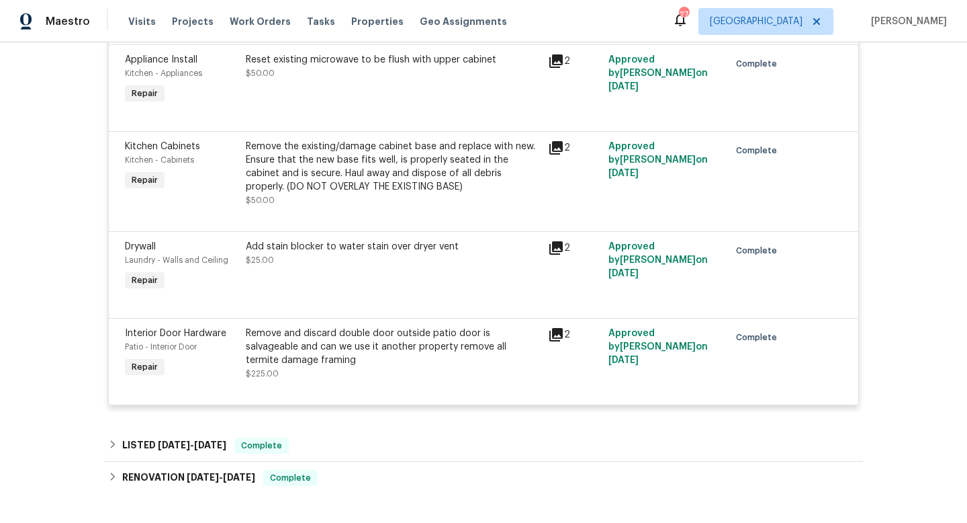
scroll to position [827, 0]
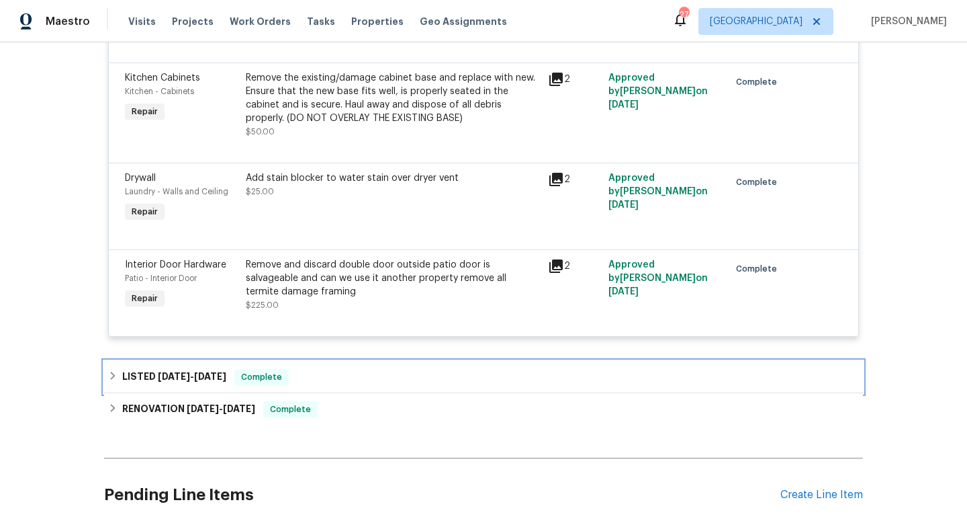
click at [345, 385] on div "LISTED [DATE] - [DATE] Complete" at bounding box center [483, 377] width 751 height 16
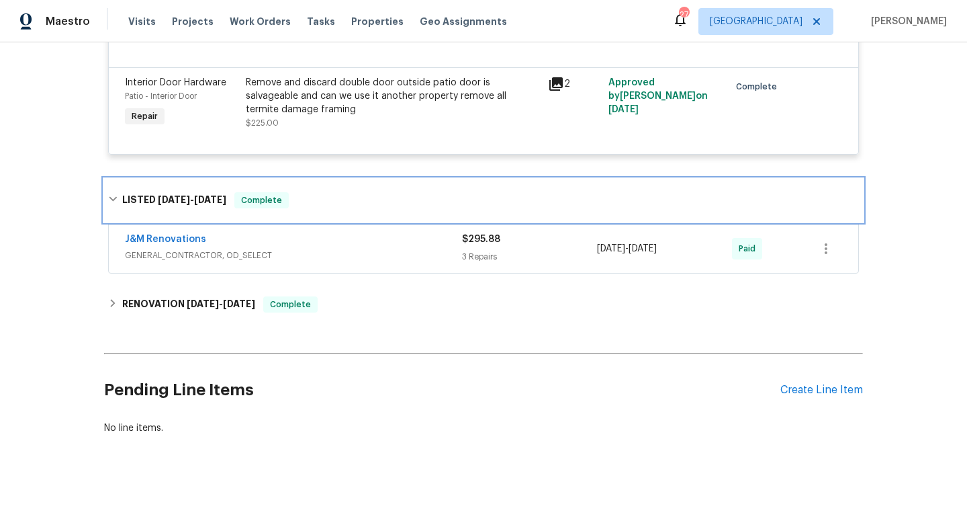
scroll to position [1029, 0]
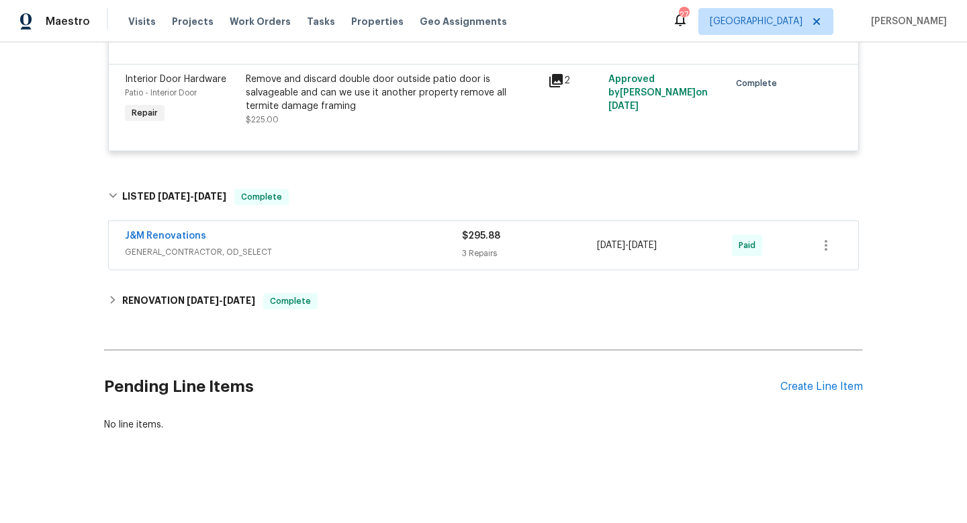
click at [413, 246] on span "GENERAL_CONTRACTOR, OD_SELECT" at bounding box center [293, 251] width 337 height 13
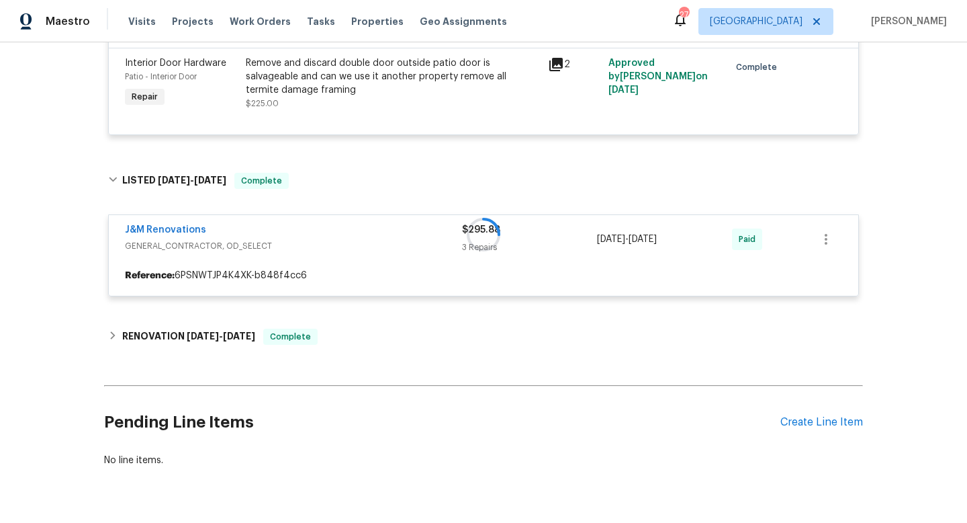
click at [413, 246] on div at bounding box center [483, 234] width 759 height 150
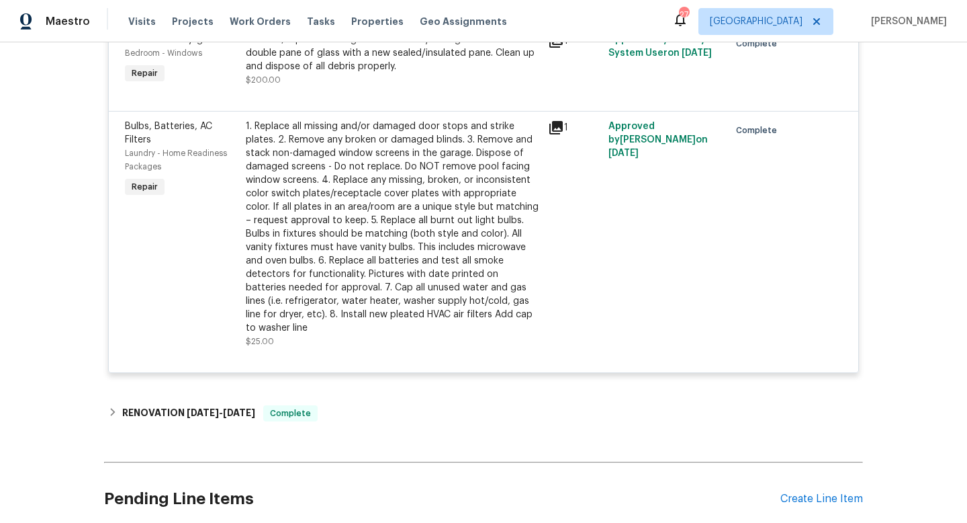
scroll to position [1495, 0]
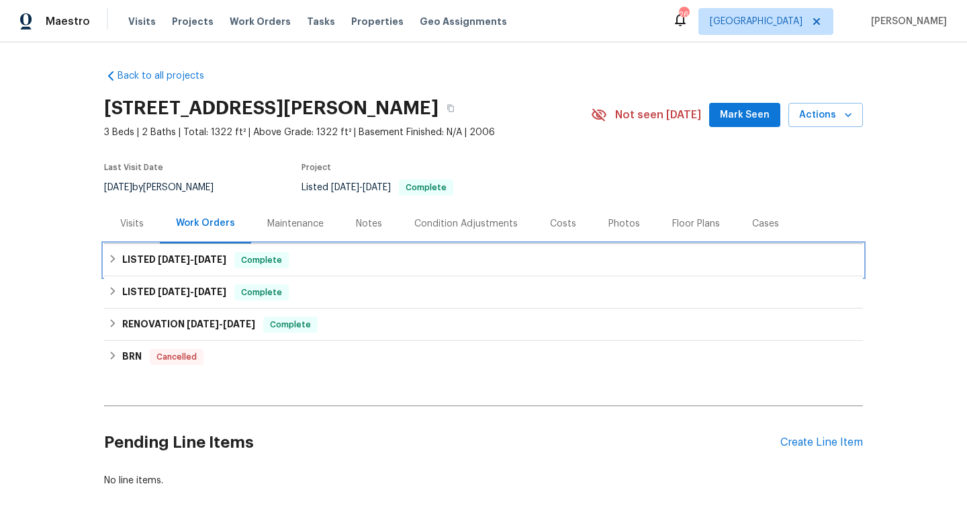
click at [222, 268] on div "LISTED [DATE] - [DATE] Complete" at bounding box center [483, 260] width 759 height 32
